Goal: Transaction & Acquisition: Purchase product/service

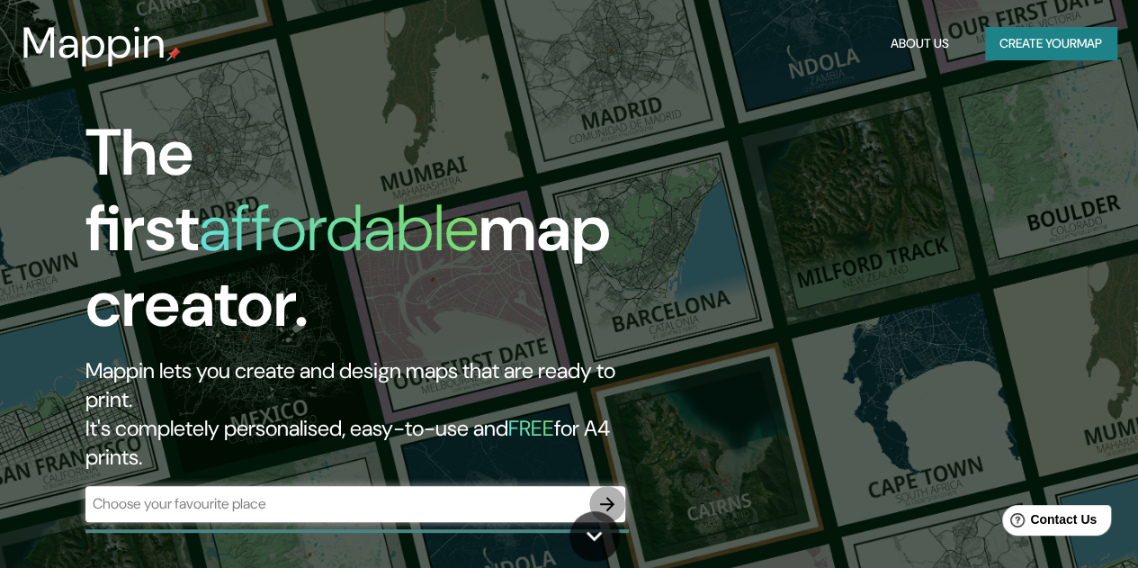
click at [608, 493] on icon "button" at bounding box center [608, 504] width 22 height 22
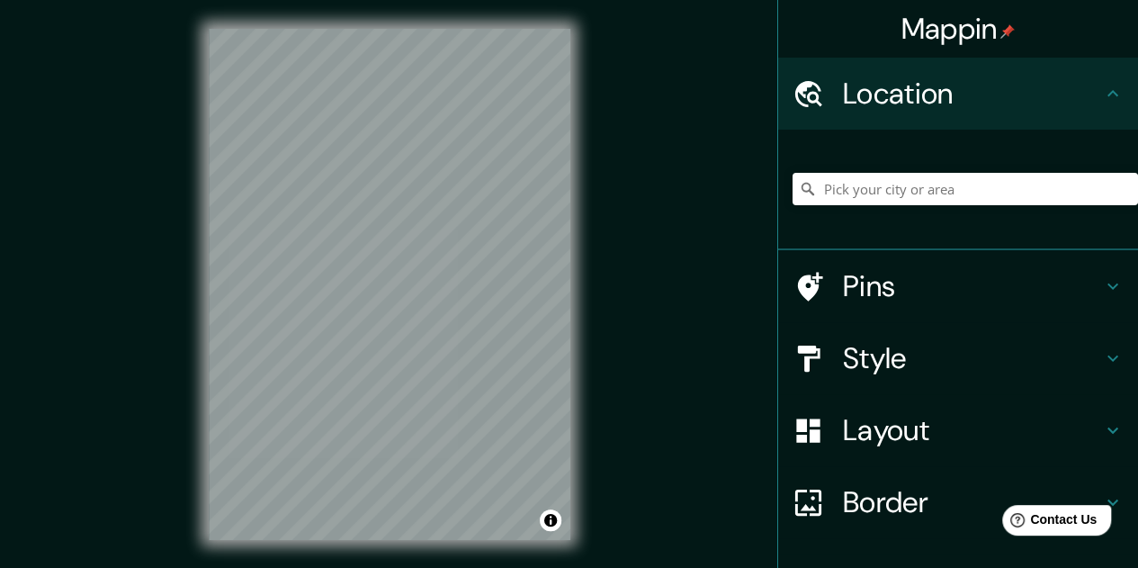
click at [630, 283] on div "Mappin Location Pins Style Layout Border Choose a border. Hint : you can make l…" at bounding box center [569, 298] width 1138 height 597
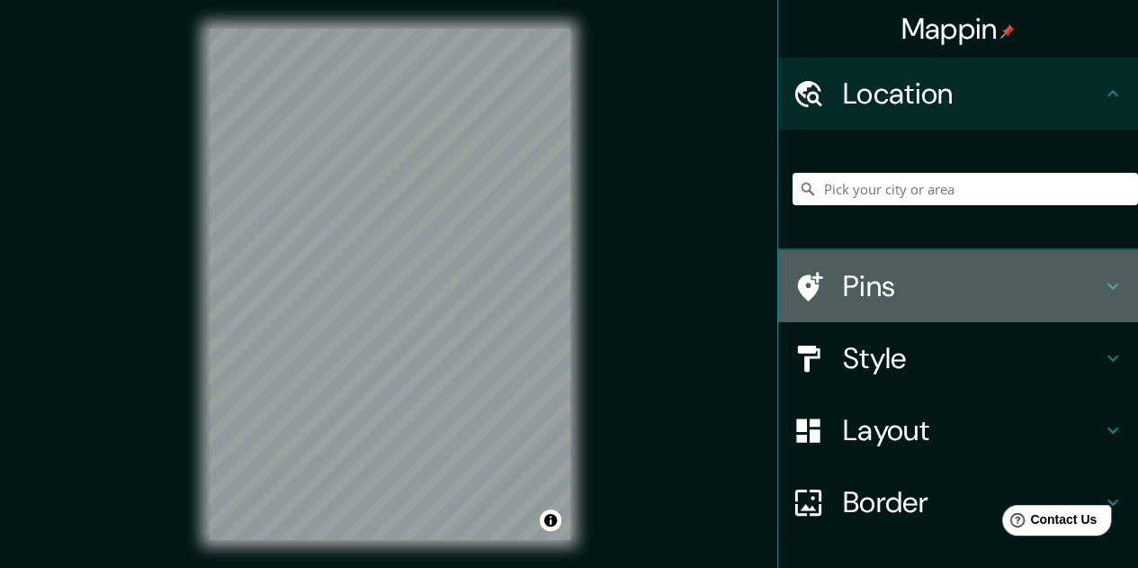
click at [1103, 277] on icon at bounding box center [1113, 286] width 22 height 22
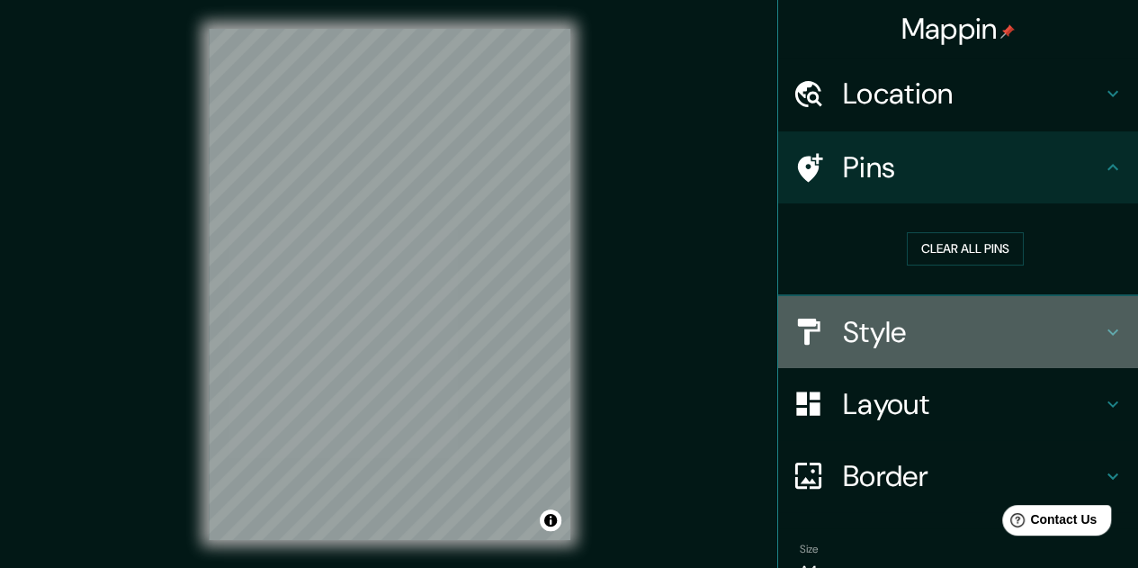
click at [1102, 326] on icon at bounding box center [1113, 332] width 22 height 22
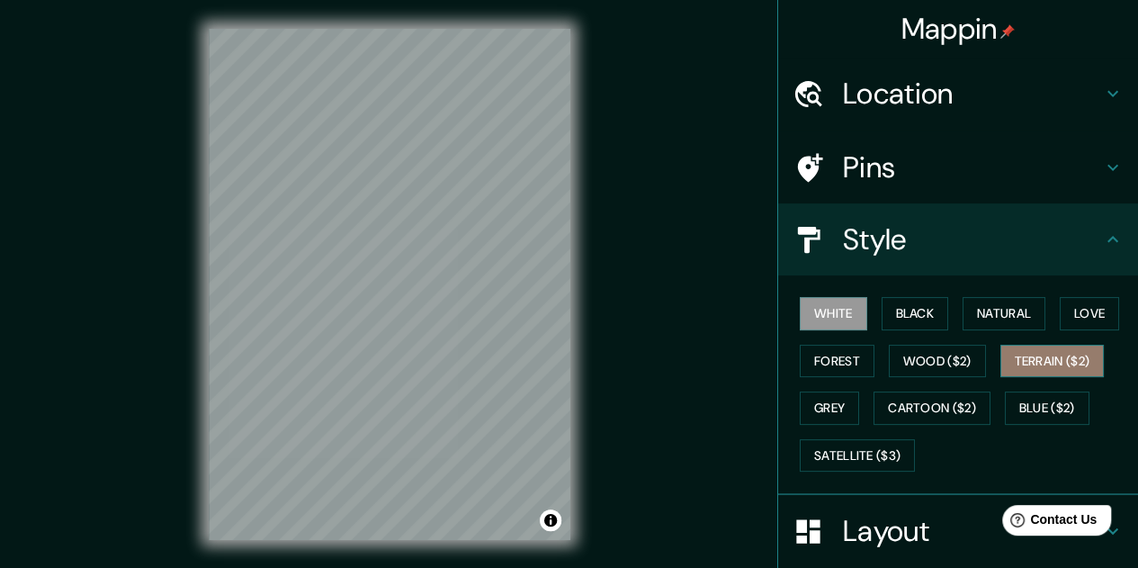
click at [1049, 360] on button "Terrain ($2)" at bounding box center [1053, 361] width 104 height 33
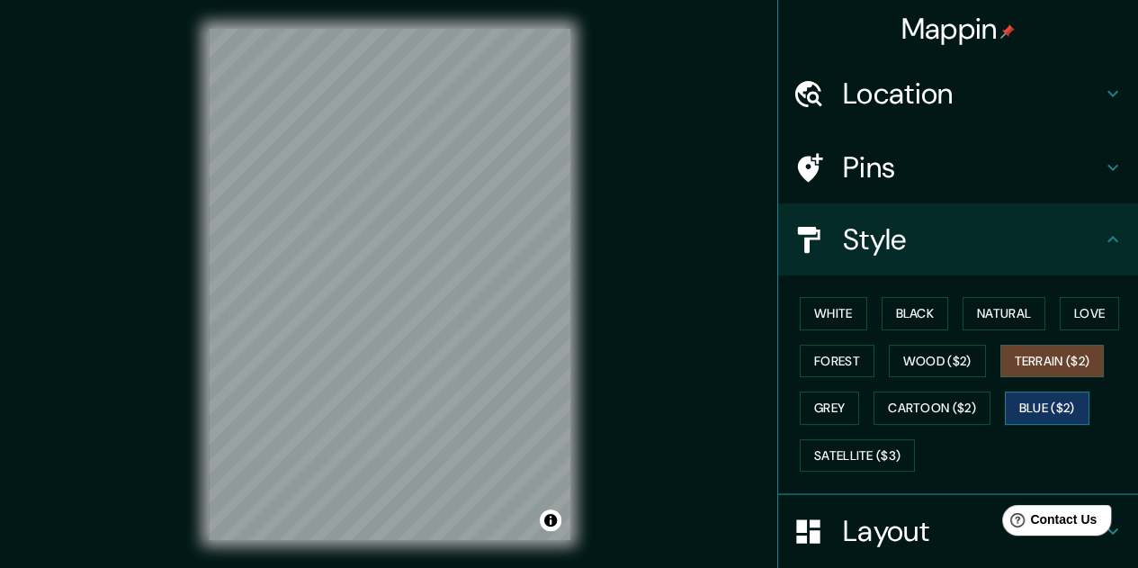
click at [1017, 399] on button "Blue ($2)" at bounding box center [1047, 407] width 85 height 33
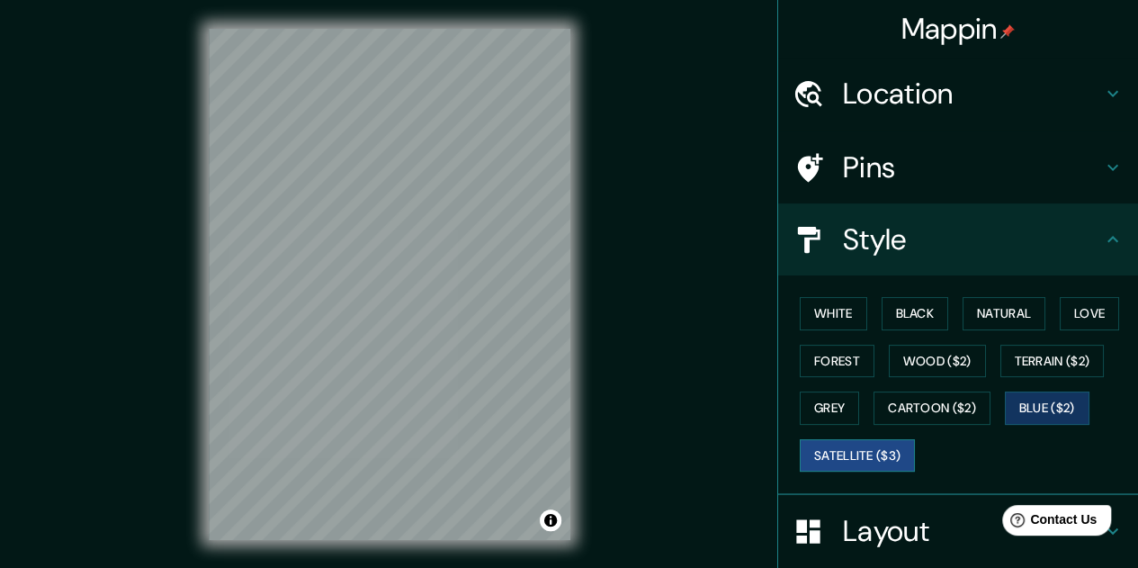
click at [863, 453] on button "Satellite ($3)" at bounding box center [857, 455] width 115 height 33
click at [833, 316] on button "White" at bounding box center [833, 313] width 67 height 33
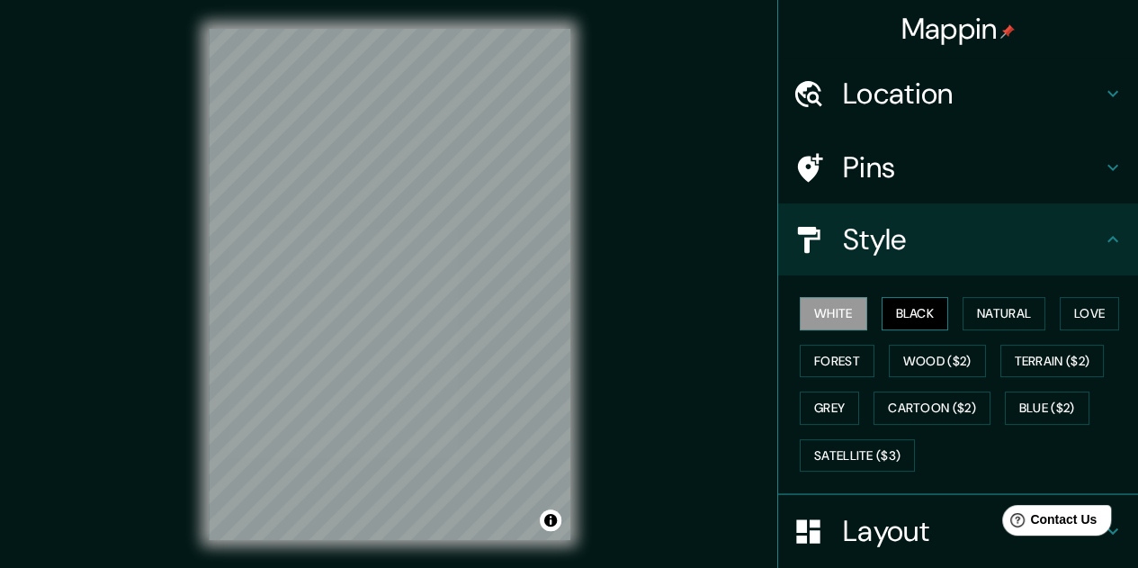
click at [907, 314] on button "Black" at bounding box center [915, 313] width 67 height 33
click at [1002, 313] on button "Natural" at bounding box center [1004, 313] width 83 height 33
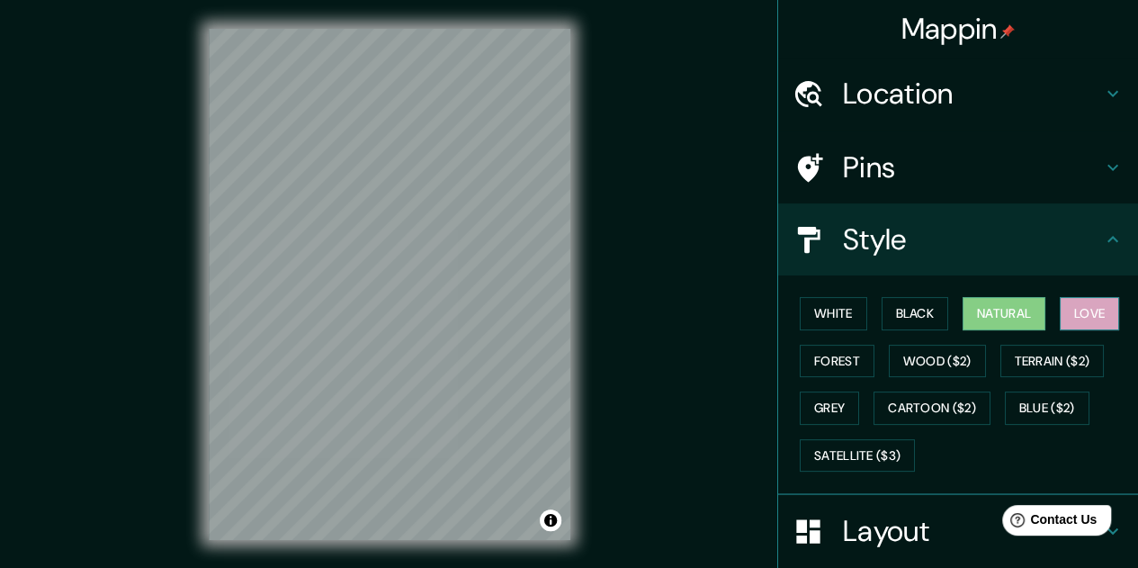
click at [1077, 307] on button "Love" at bounding box center [1089, 313] width 59 height 33
click at [1009, 315] on button "Natural" at bounding box center [1004, 313] width 83 height 33
click at [803, 357] on button "Forest" at bounding box center [837, 361] width 75 height 33
click at [1009, 315] on button "Natural" at bounding box center [1004, 313] width 83 height 33
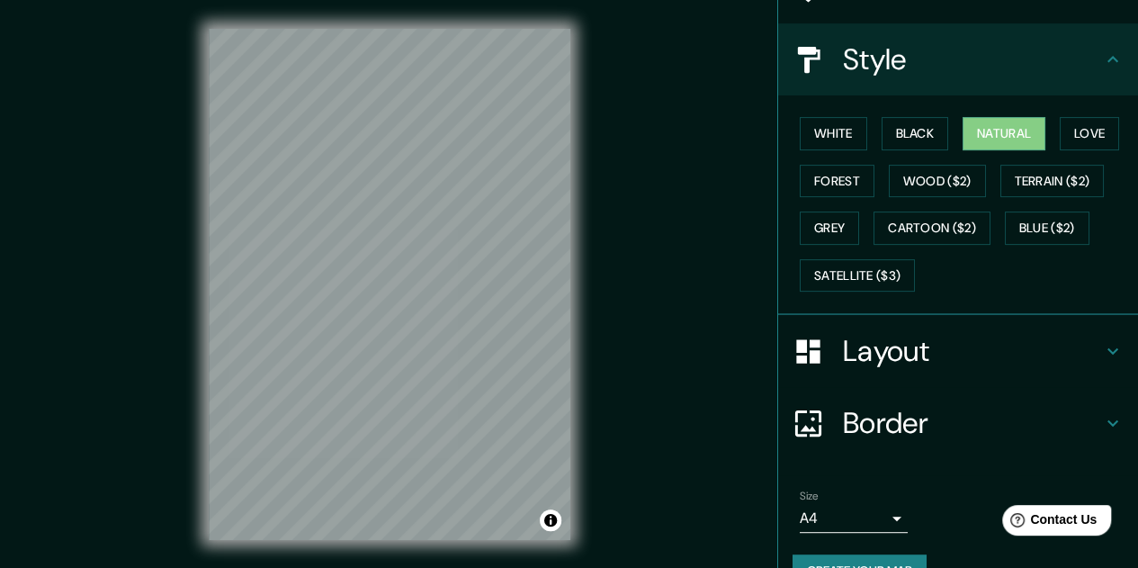
click at [1070, 344] on h4 "Layout" at bounding box center [972, 351] width 259 height 36
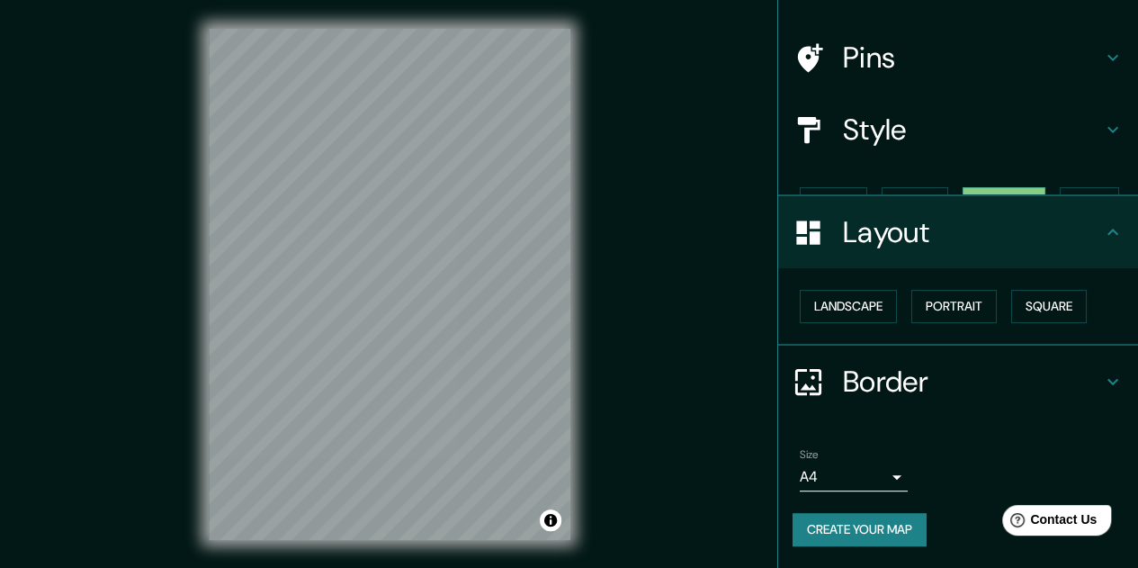
scroll to position [77, 0]
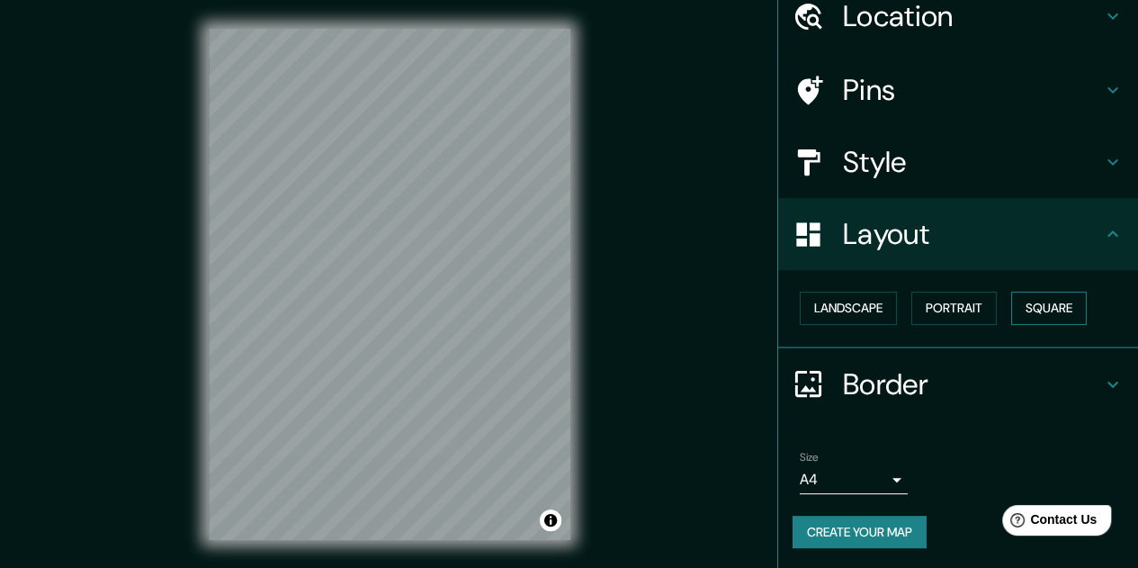
click at [1055, 302] on button "Square" at bounding box center [1049, 308] width 76 height 33
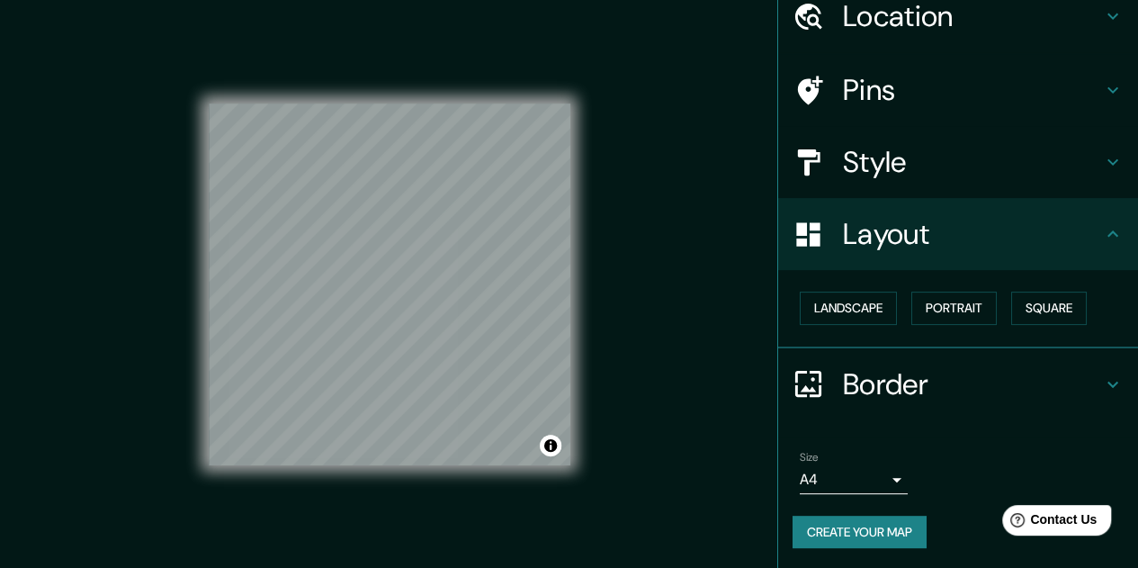
click at [923, 384] on h4 "Border" at bounding box center [972, 384] width 259 height 36
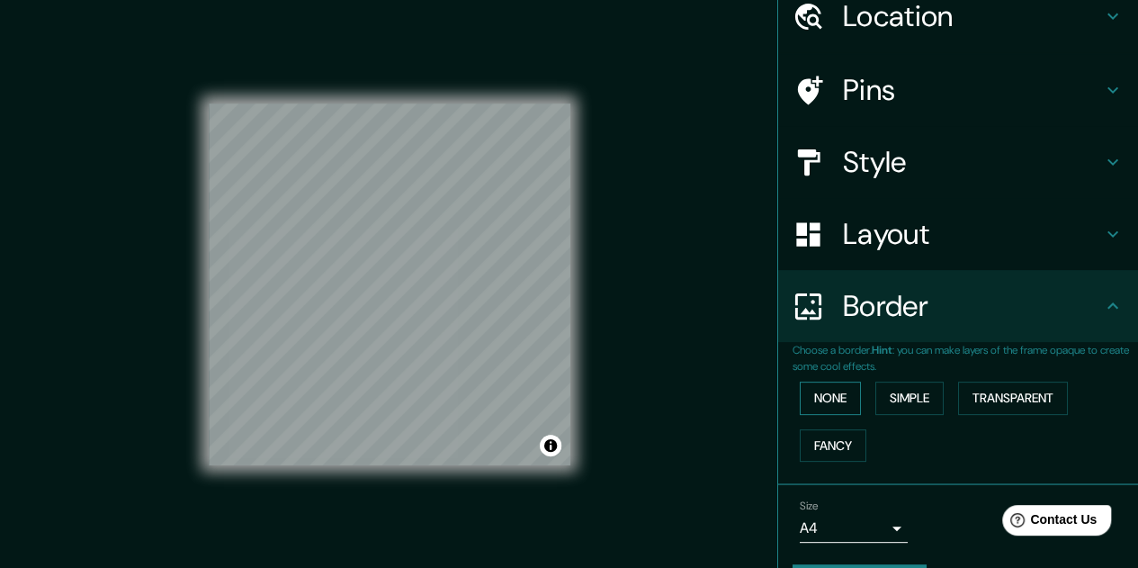
click at [829, 402] on button "None" at bounding box center [830, 397] width 61 height 33
click at [1104, 229] on icon at bounding box center [1113, 234] width 22 height 22
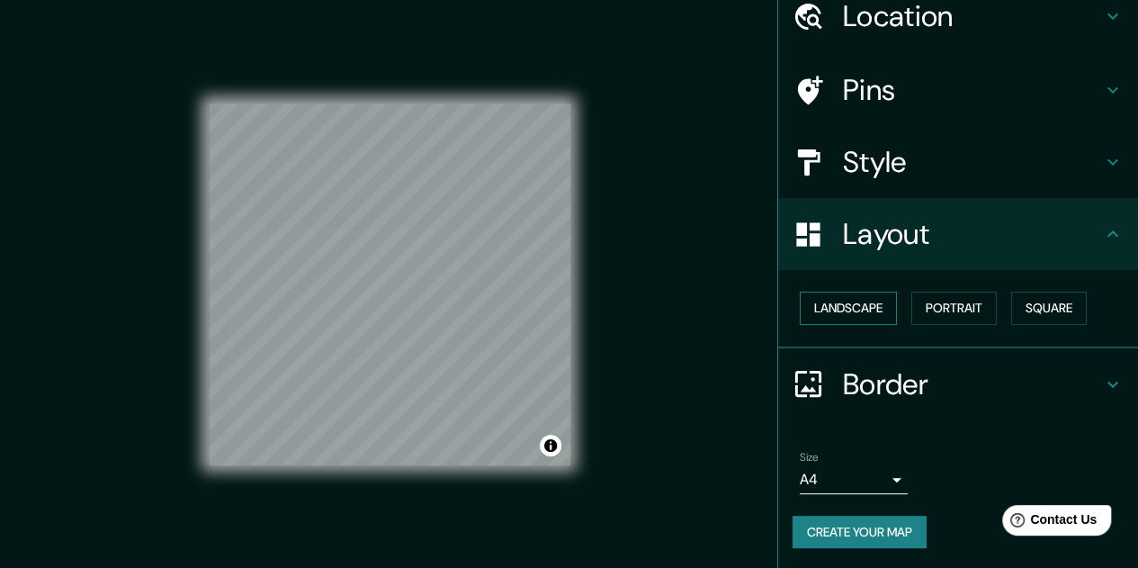
click at [866, 314] on button "Landscape" at bounding box center [848, 308] width 97 height 33
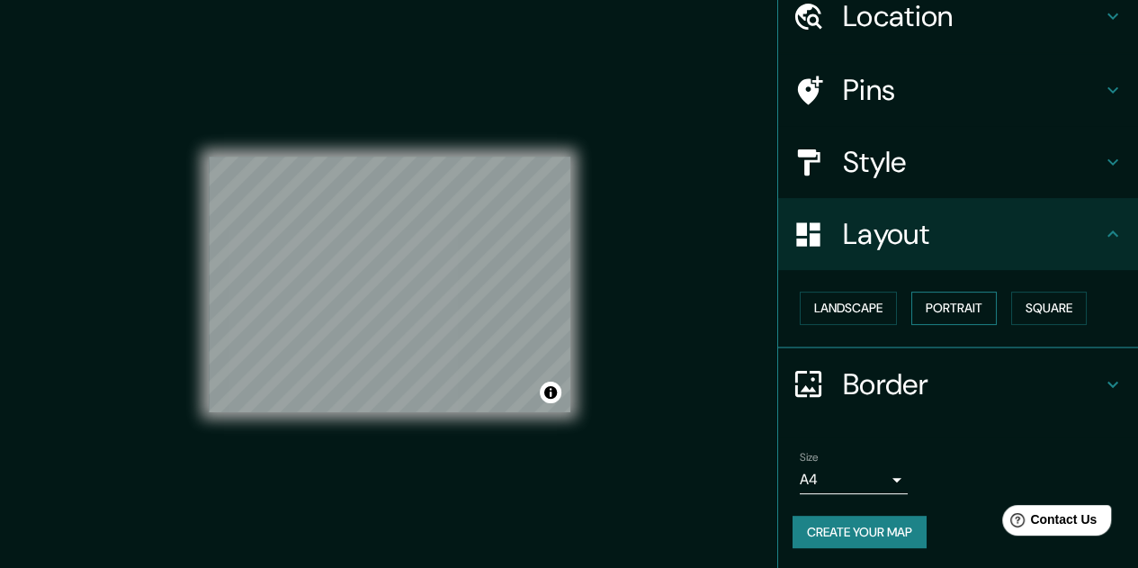
click at [941, 308] on button "Portrait" at bounding box center [953, 308] width 85 height 33
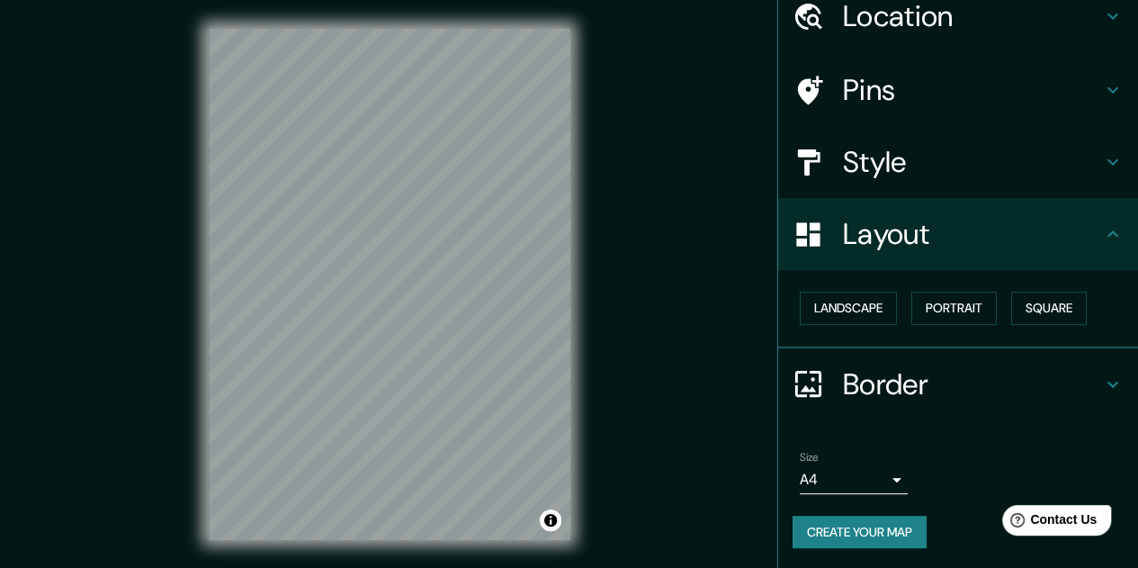
scroll to position [29, 0]
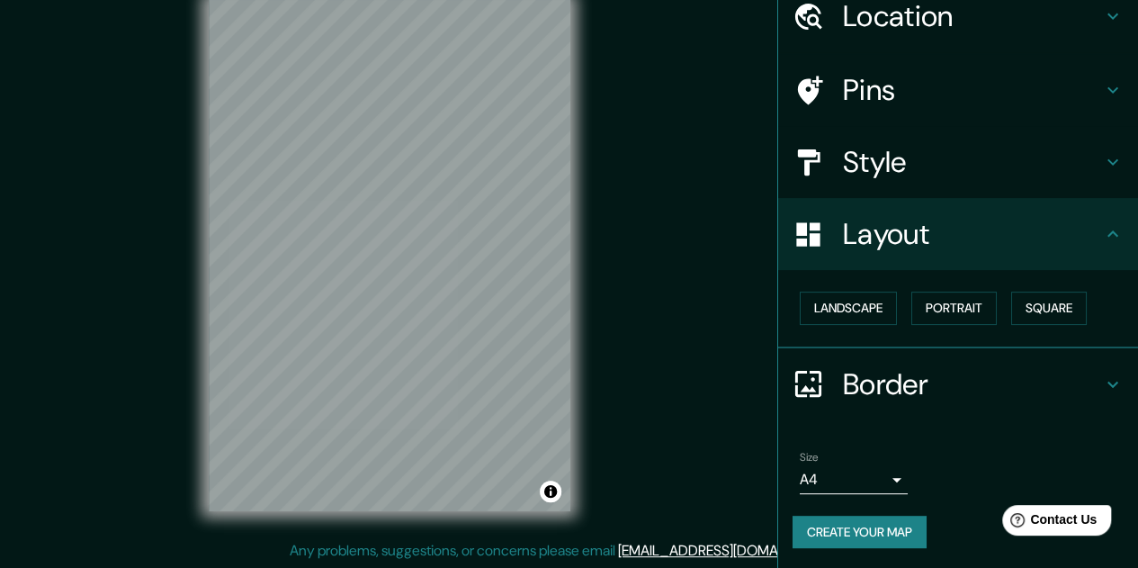
click at [1080, 373] on h4 "Border" at bounding box center [972, 384] width 259 height 36
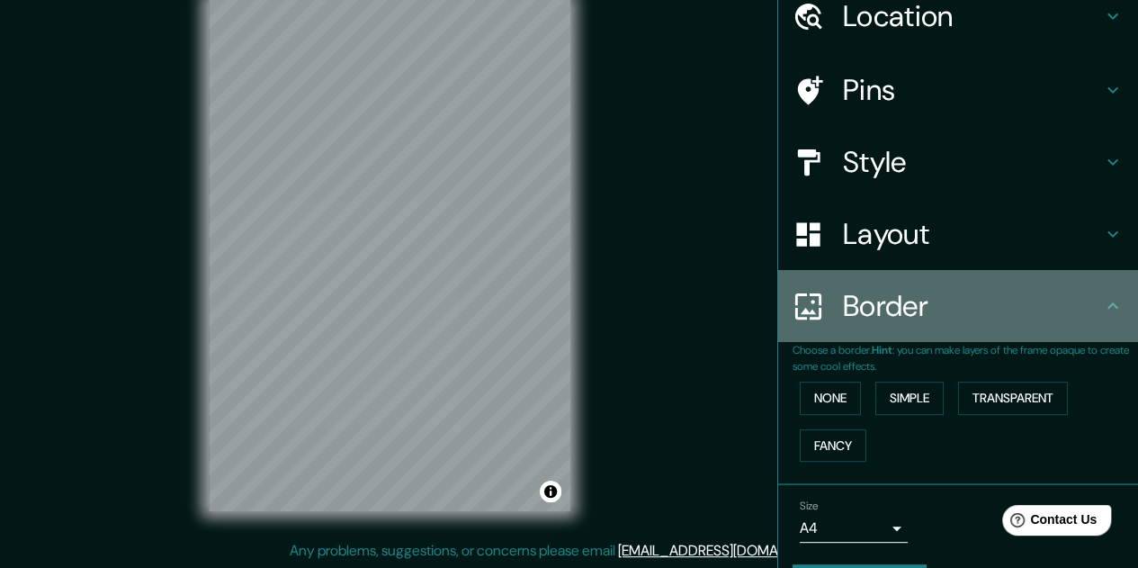
click at [1085, 327] on div "Border" at bounding box center [958, 306] width 360 height 72
click at [1080, 322] on h4 "Border" at bounding box center [972, 306] width 259 height 36
click at [1102, 309] on icon at bounding box center [1113, 306] width 22 height 22
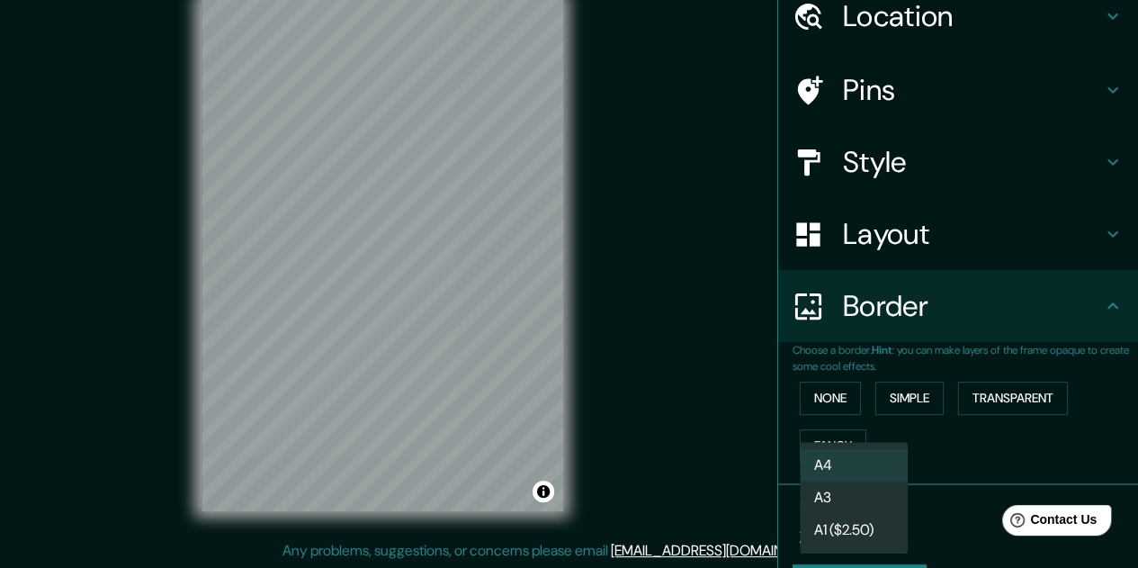
click at [880, 516] on body "Mappin Location Pins Style Layout Border Choose a border. Hint : you can make l…" at bounding box center [569, 255] width 1138 height 568
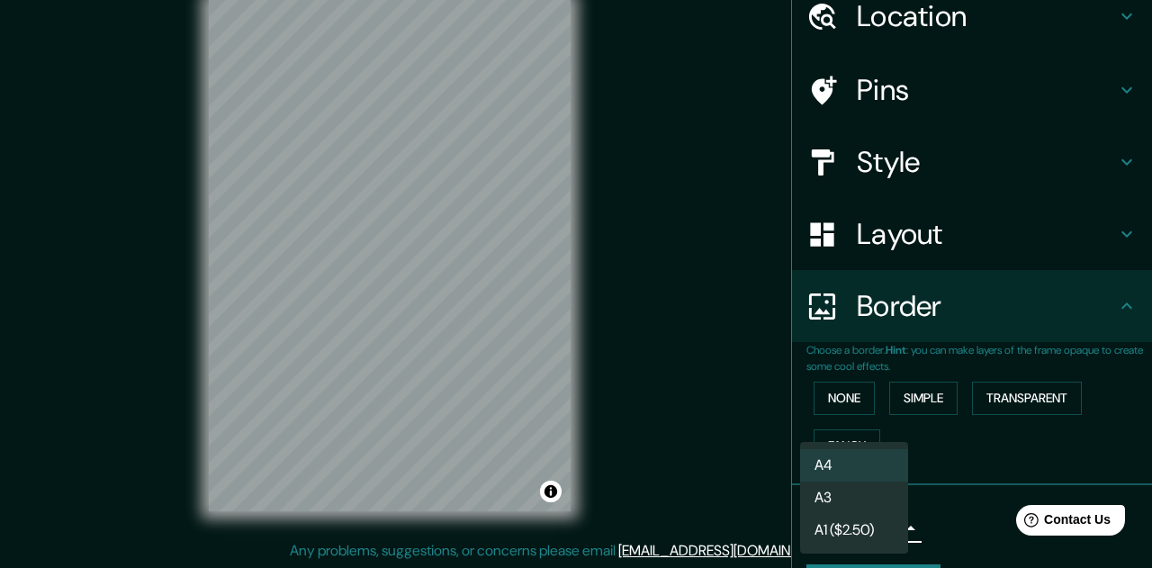
click at [875, 507] on li "A3" at bounding box center [854, 497] width 108 height 32
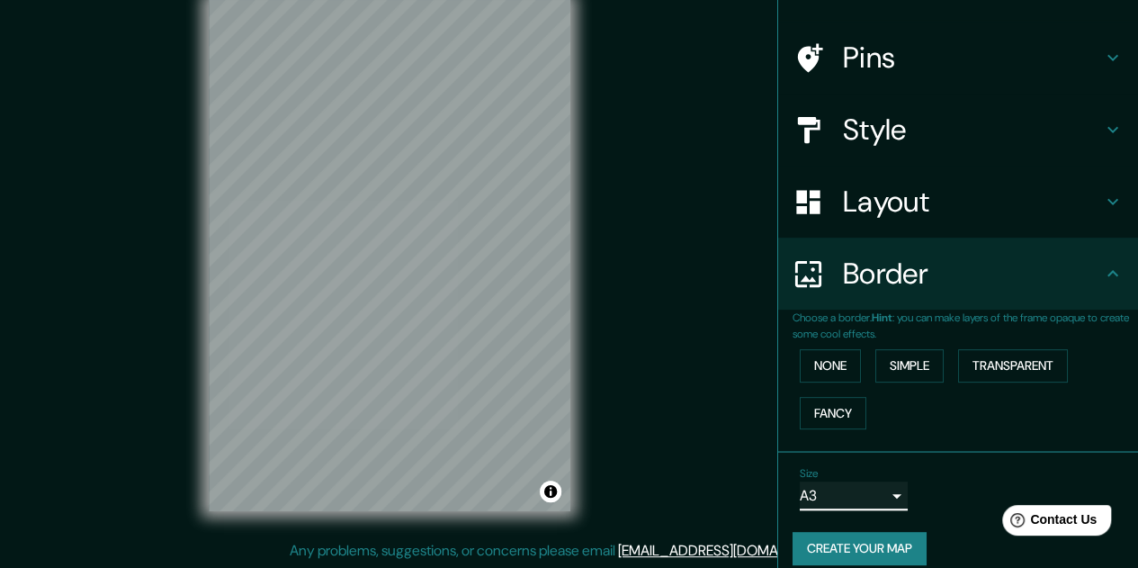
scroll to position [126, 0]
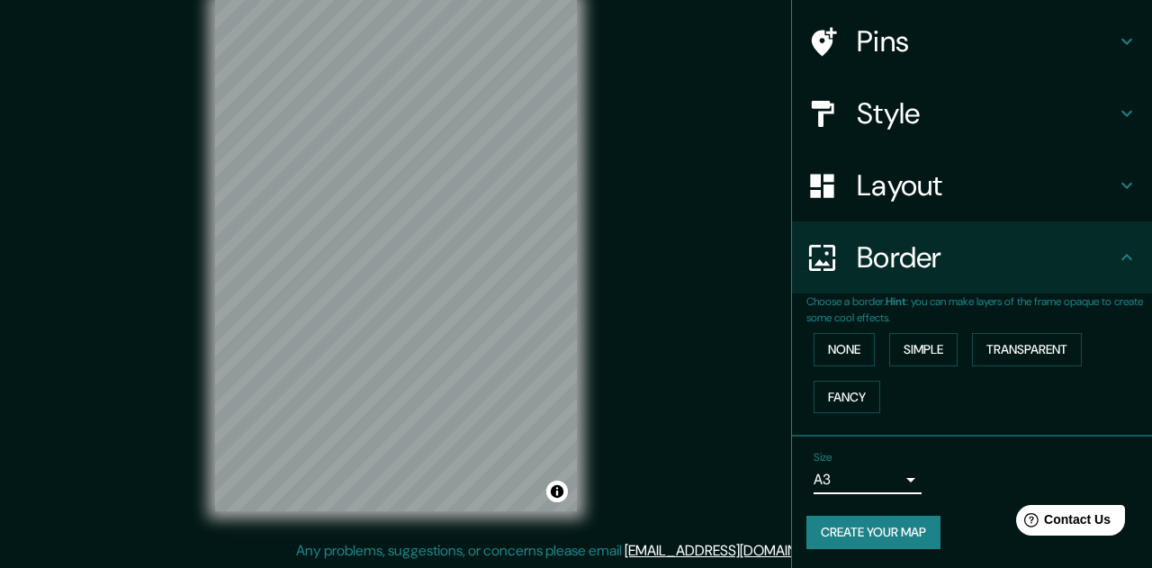
click at [887, 480] on body "Mappin Location Pins Style Layout Border Choose a border. Hint : you can make l…" at bounding box center [576, 255] width 1152 height 568
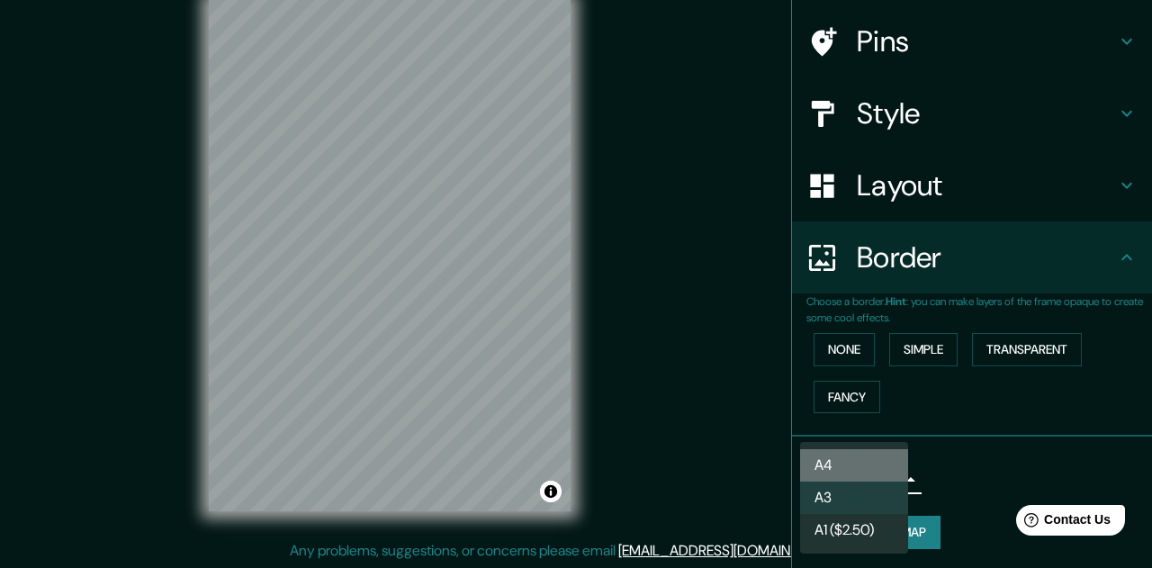
click at [873, 471] on li "A4" at bounding box center [854, 465] width 108 height 32
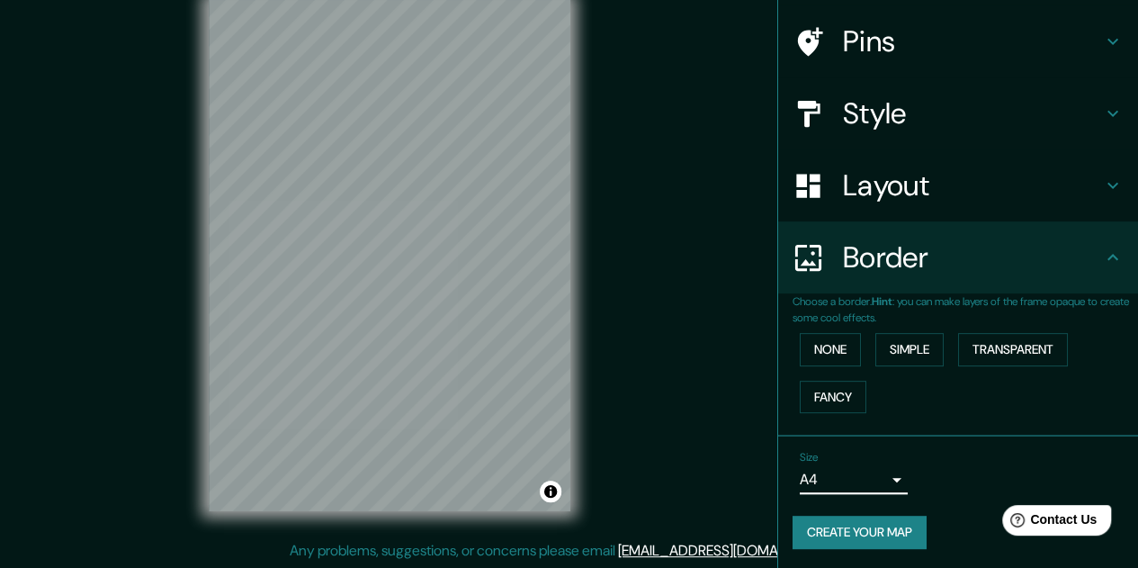
click at [884, 480] on body "Mappin Location Pins Style Layout Border Choose a border. Hint : you can make l…" at bounding box center [569, 255] width 1138 height 568
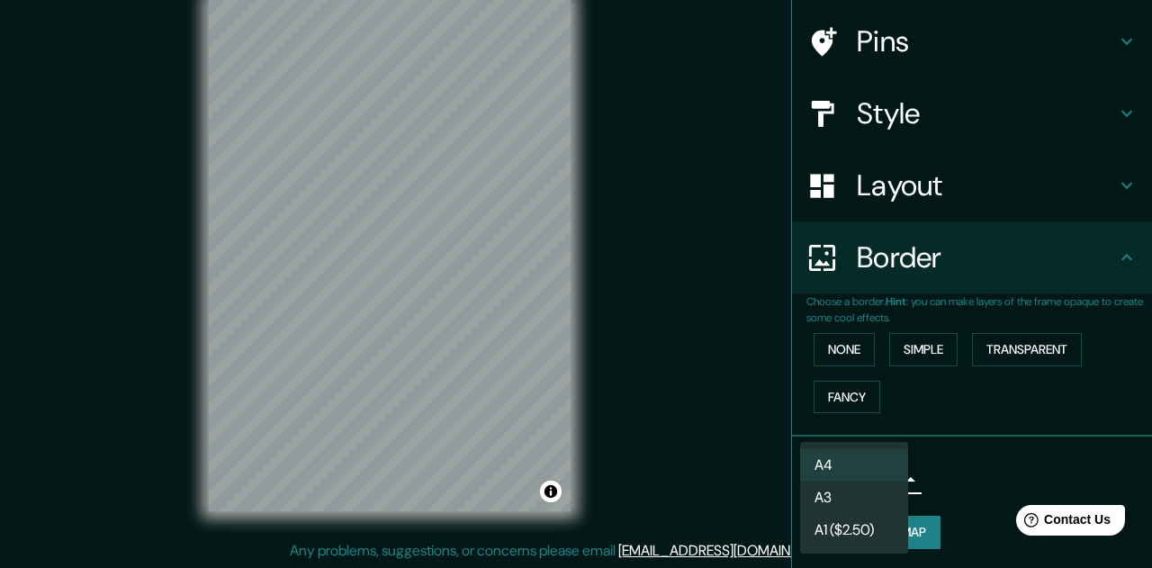
click at [871, 528] on li "A1 ($2.50)" at bounding box center [854, 530] width 108 height 32
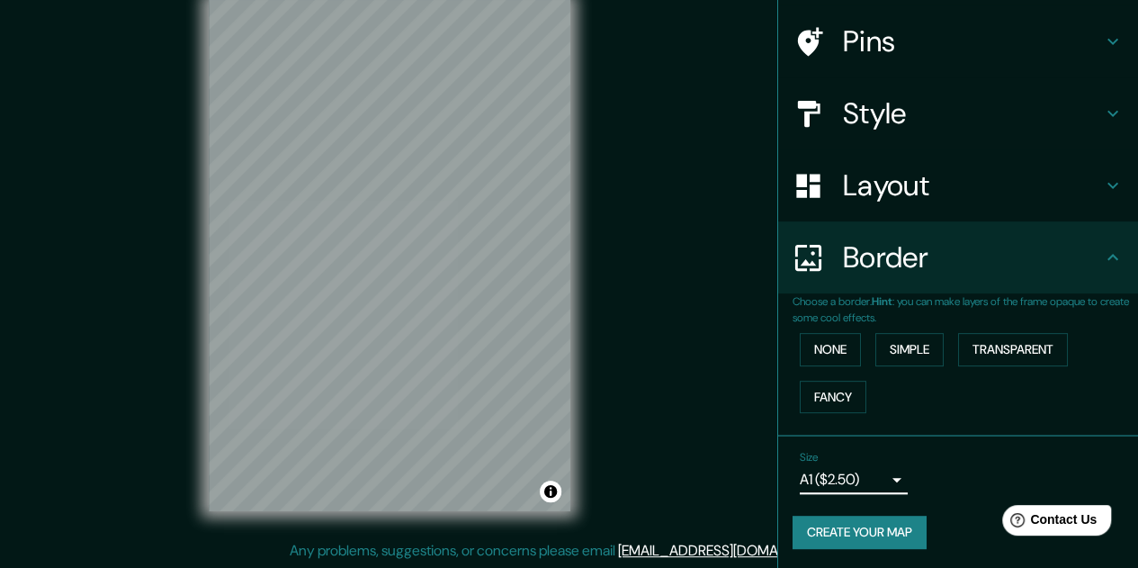
click at [878, 529] on button "Create your map" at bounding box center [860, 532] width 134 height 33
click at [880, 475] on body "Mappin Location Pins Style Layout Border Choose a border. Hint : you can make l…" at bounding box center [569, 255] width 1138 height 568
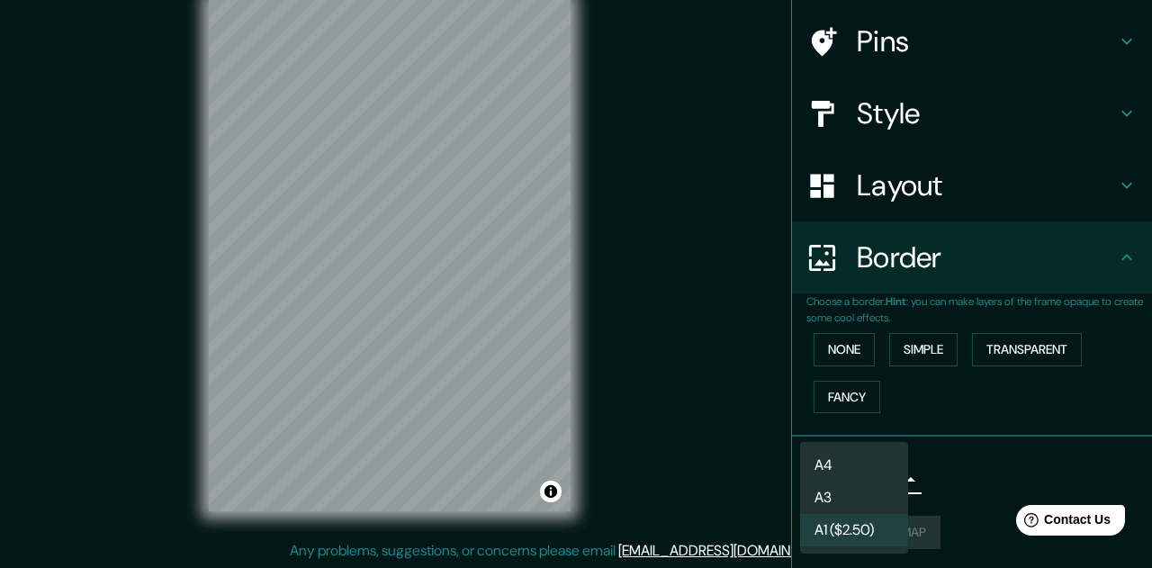
click at [875, 496] on li "A3" at bounding box center [854, 497] width 108 height 32
type input "a4"
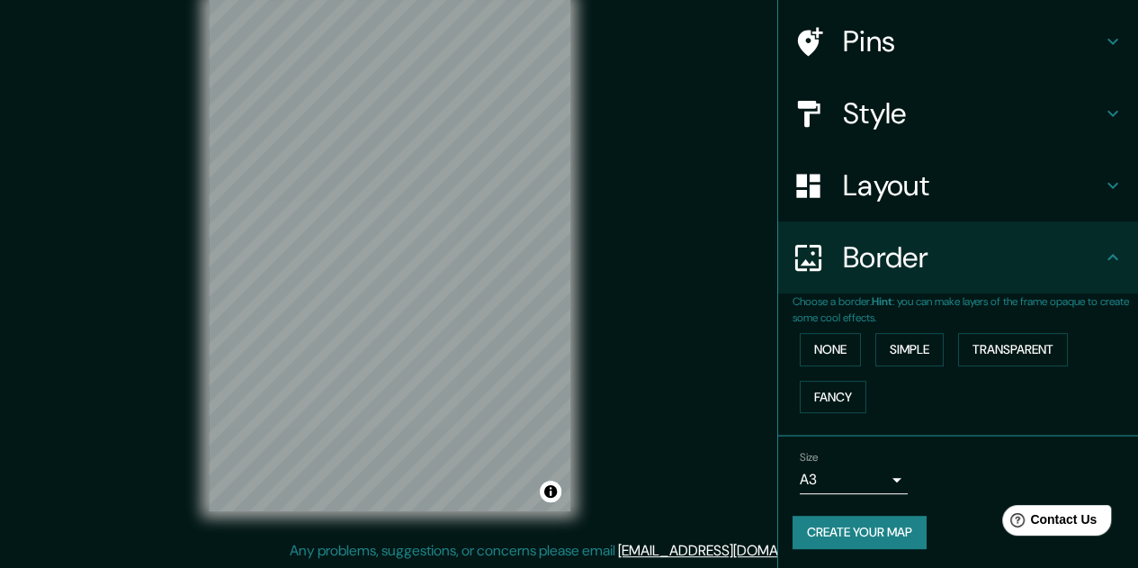
drag, startPoint x: 98, startPoint y: 274, endPoint x: 98, endPoint y: 330, distance: 56.7
click at [98, 330] on div "Mappin Location Pins Style Layout Border Choose a border. Hint : you can make l…" at bounding box center [569, 269] width 1138 height 597
click at [821, 526] on button "Create your map" at bounding box center [860, 532] width 134 height 33
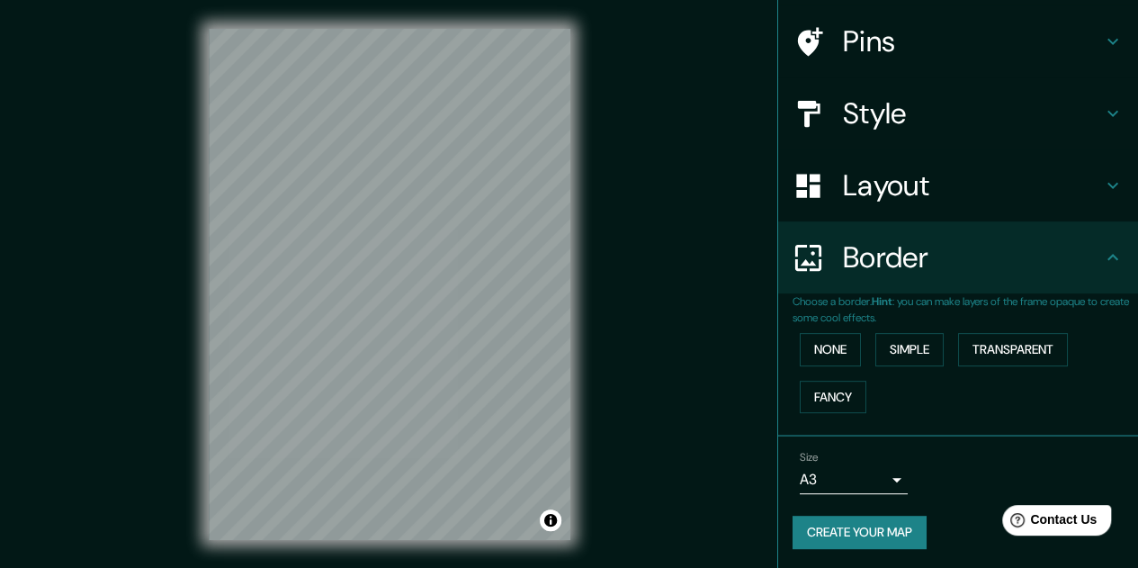
scroll to position [0, 0]
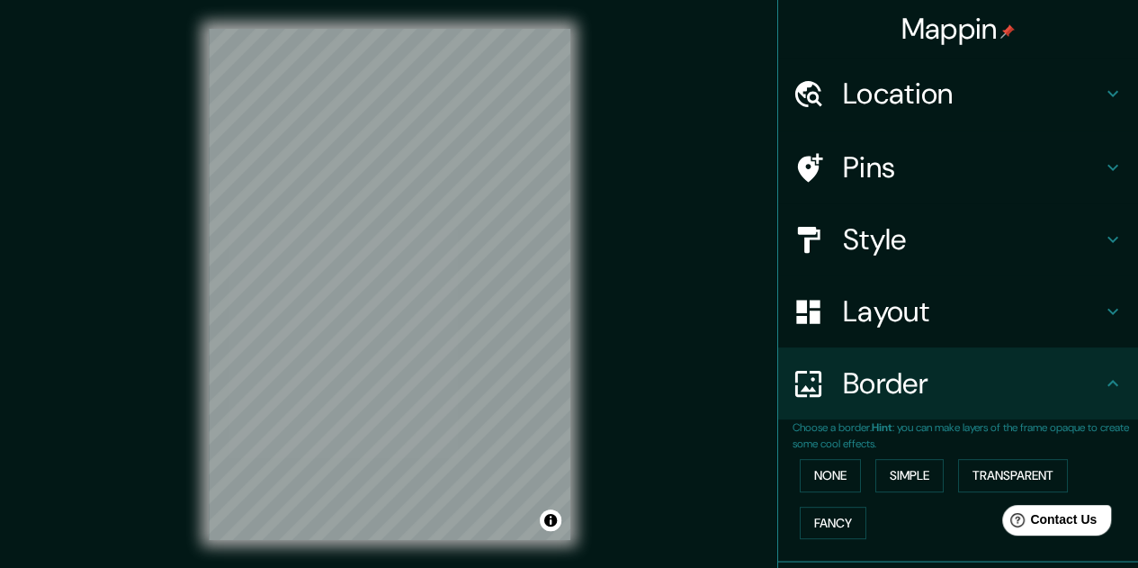
click at [1087, 84] on h4 "Location" at bounding box center [972, 94] width 259 height 36
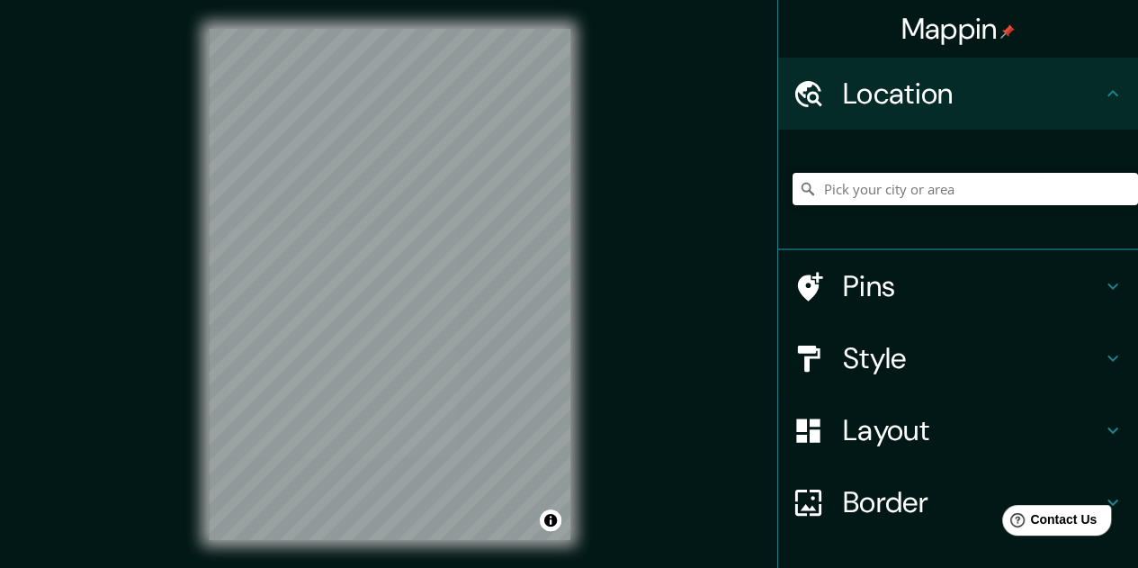
click at [945, 188] on input "Pick your city or area" at bounding box center [966, 189] width 346 height 32
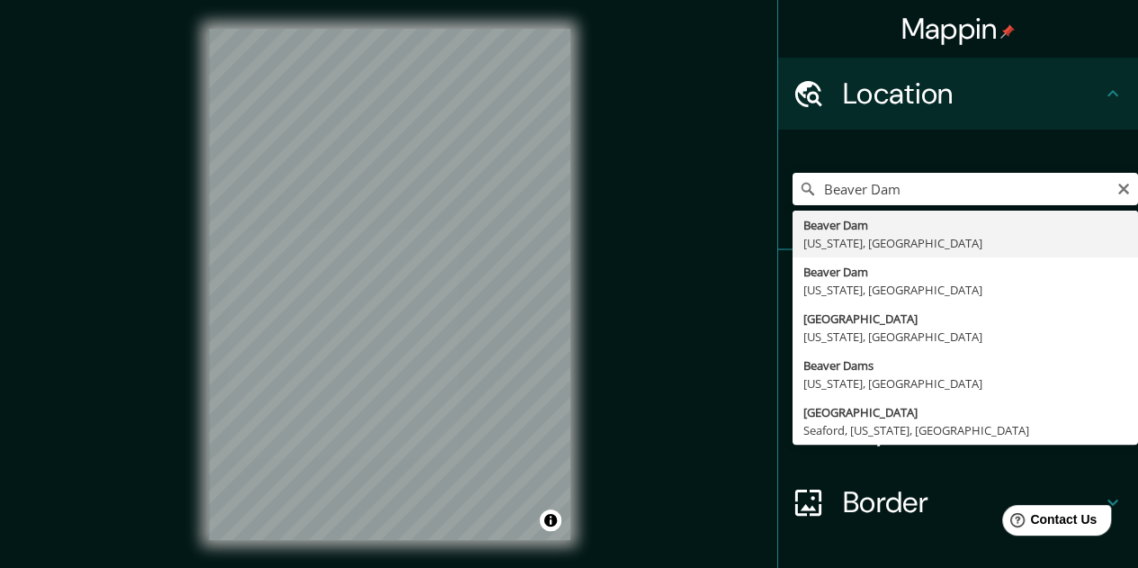
type input "[GEOGRAPHIC_DATA], [US_STATE], [GEOGRAPHIC_DATA]"
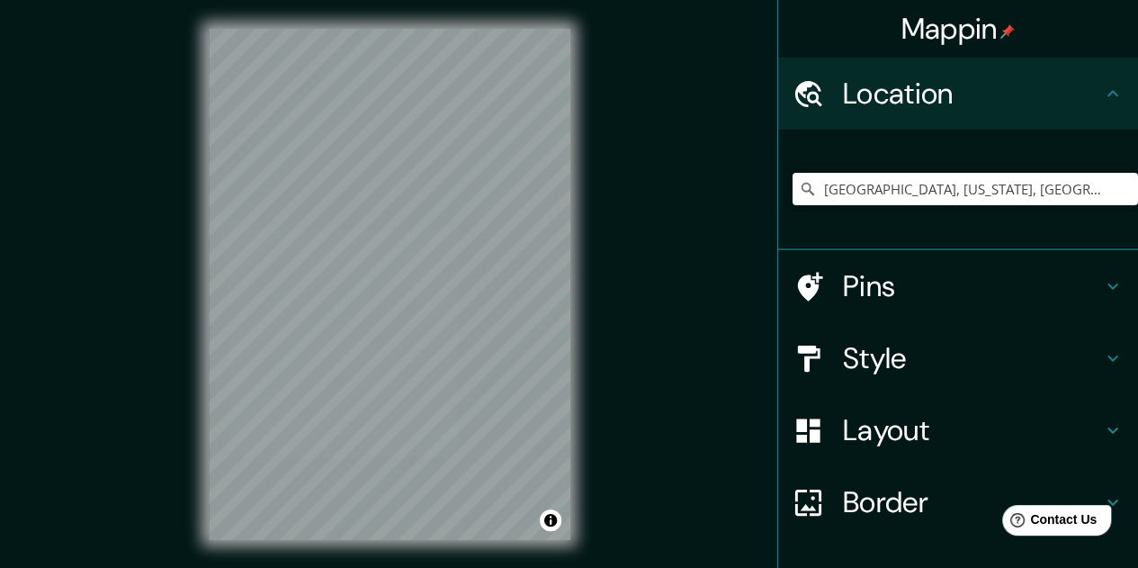
click at [1102, 275] on icon at bounding box center [1113, 286] width 22 height 22
